Goal: Find contact information: Find contact information

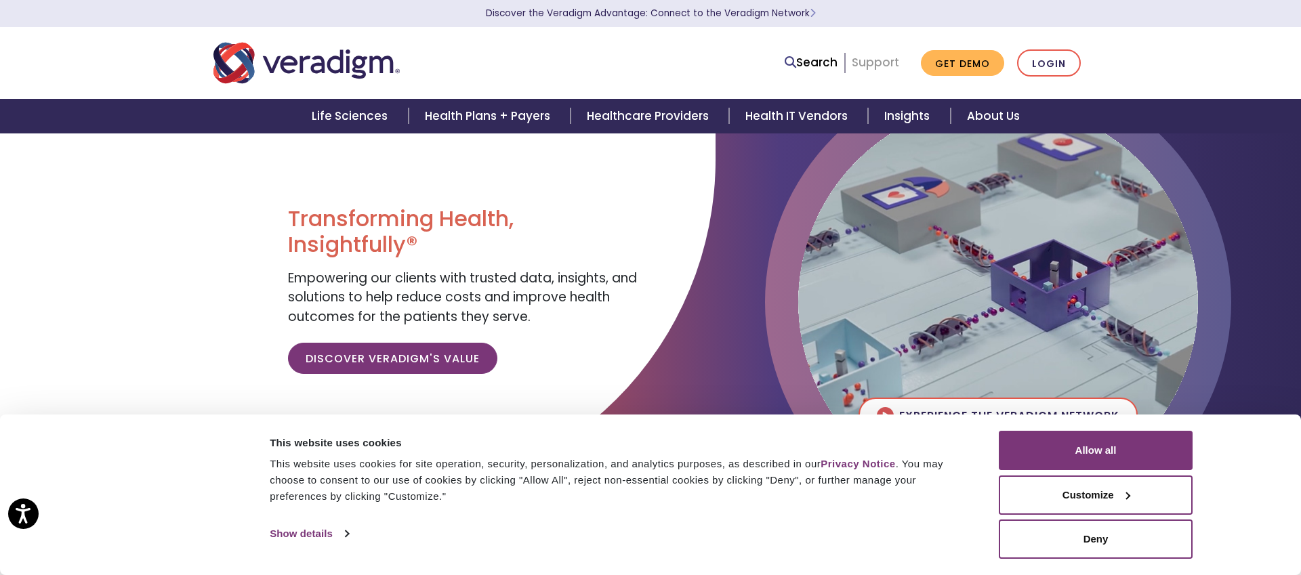
click at [877, 64] on link "Support" at bounding box center [875, 62] width 47 height 16
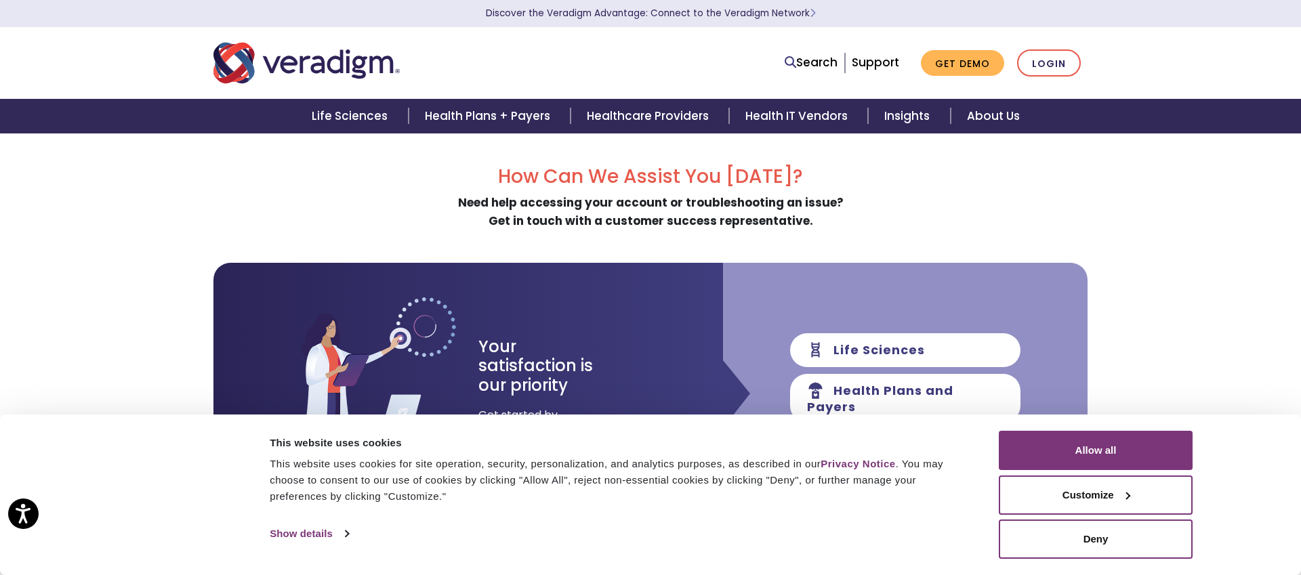
click at [355, 60] on img "Veradigm logo" at bounding box center [306, 63] width 186 height 45
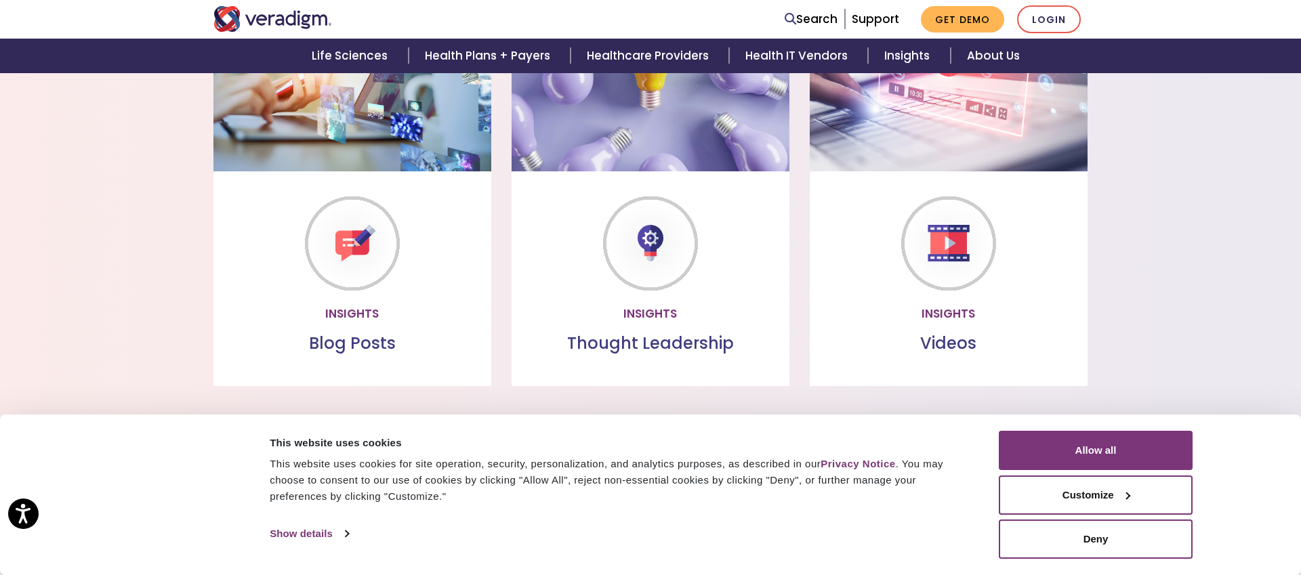
scroll to position [1187, 0]
